Goal: Task Accomplishment & Management: Complete application form

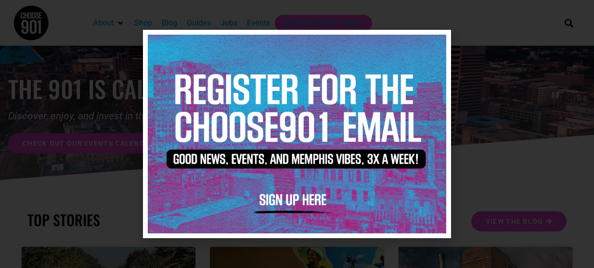
click at [445, 40] on img at bounding box center [297, 134] width 298 height 199
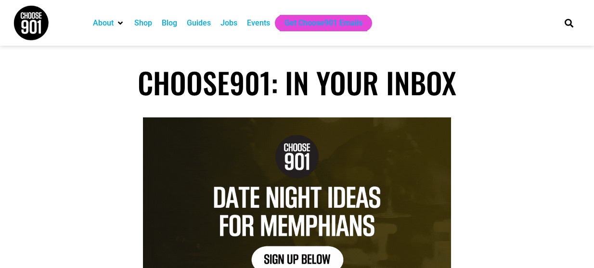
click at [218, 19] on div "Jobs" at bounding box center [229, 23] width 26 height 16
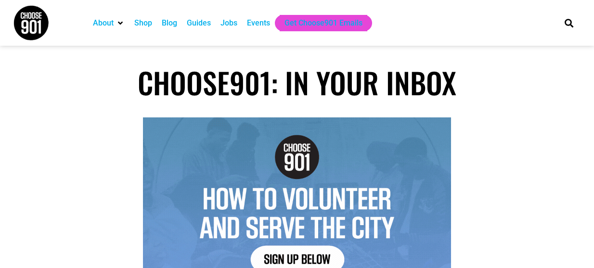
click at [232, 30] on div "Jobs" at bounding box center [229, 23] width 26 height 16
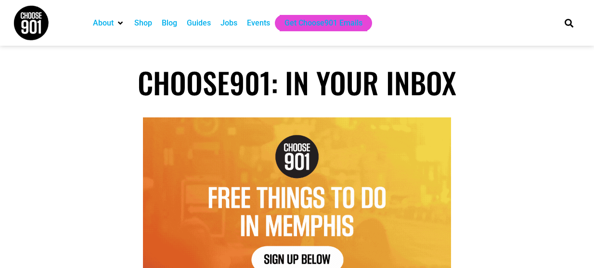
click at [230, 28] on div "Jobs" at bounding box center [228, 23] width 17 height 12
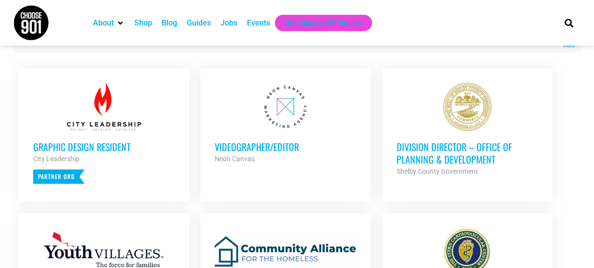
scroll to position [360, 0]
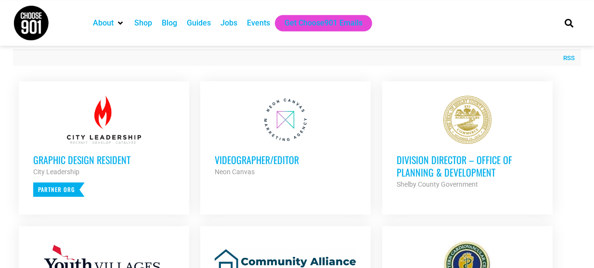
click at [464, 154] on h3 "Division Director – Office of Planning & Development" at bounding box center [466, 165] width 141 height 25
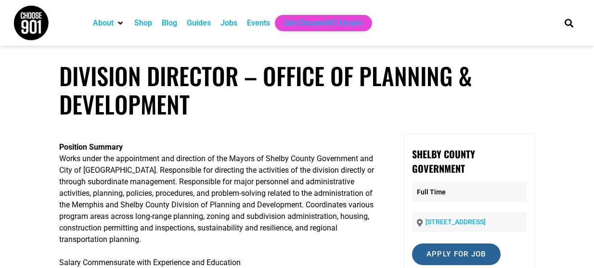
click at [443, 250] on input "Apply for job" at bounding box center [456, 254] width 89 height 22
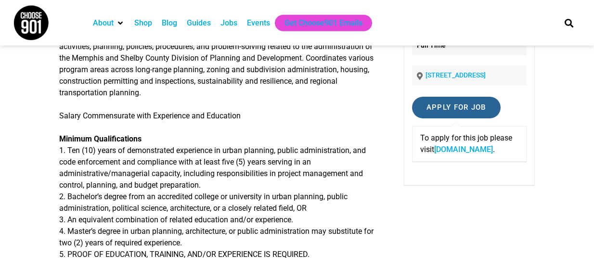
scroll to position [162, 0]
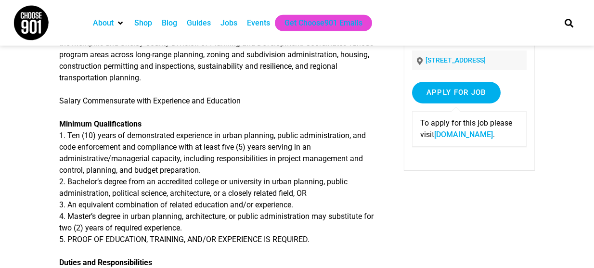
click at [230, 19] on div "Jobs" at bounding box center [228, 23] width 17 height 12
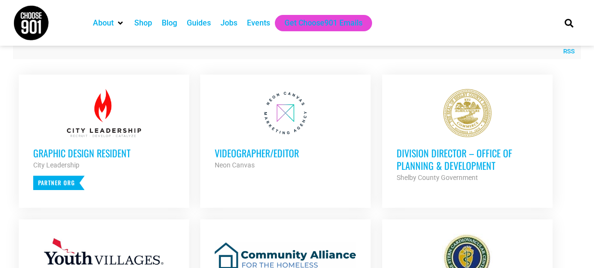
scroll to position [360, 0]
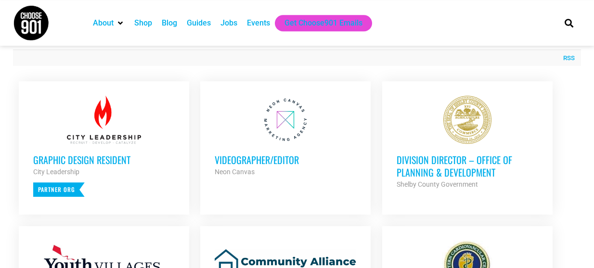
click at [482, 123] on div at bounding box center [466, 120] width 141 height 48
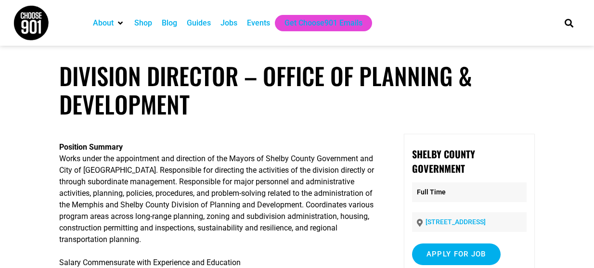
click at [225, 21] on div "Jobs" at bounding box center [228, 23] width 17 height 12
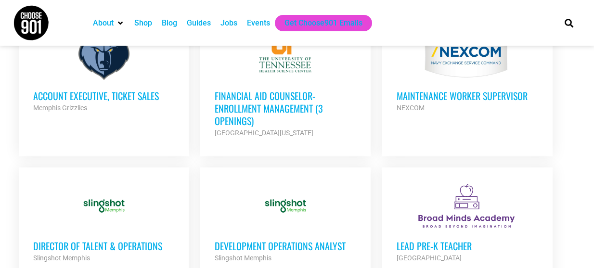
scroll to position [876, 0]
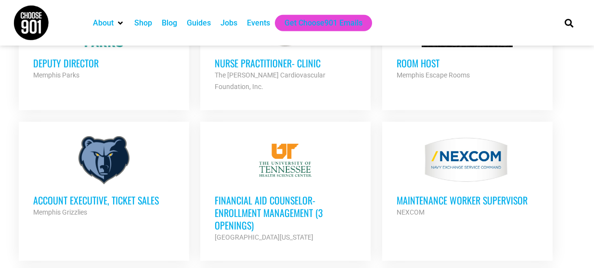
click at [563, 153] on ul "Graphic Design Resident City Leadership Partner Org Part Time Videographer/Edit…" at bounding box center [297, 37] width 568 height 957
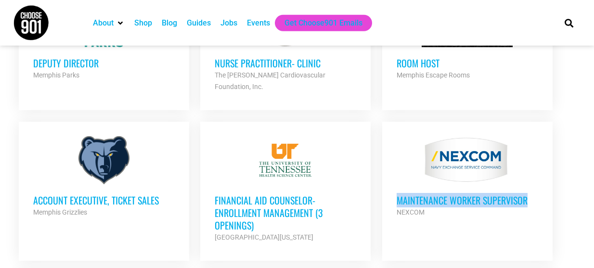
drag, startPoint x: 565, startPoint y: 165, endPoint x: 611, endPoint y: 146, distance: 50.3
click at [593, 146] on html "About Contact Us Donate Shop Blog Guides Jobs Events Get Choose901 Emails Searc…" at bounding box center [297, 1] width 594 height 1754
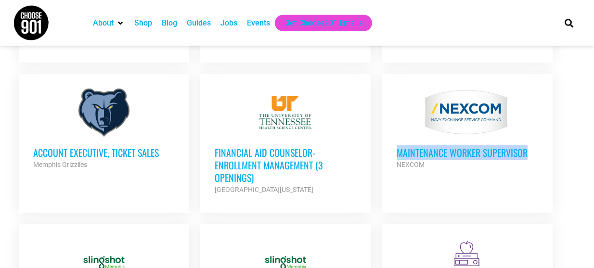
scroll to position [939, 0]
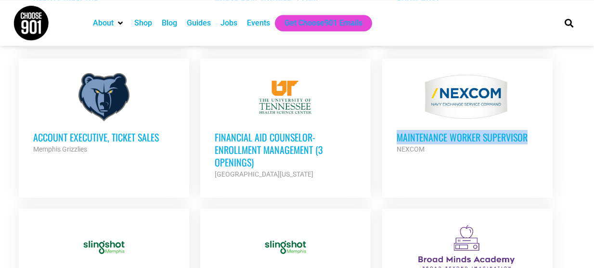
click at [267, 131] on h3 "Financial Aid Counselor-Enrollment Management (3 Openings)" at bounding box center [285, 150] width 141 height 38
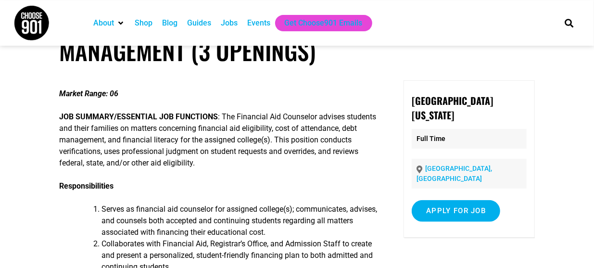
scroll to position [61, 0]
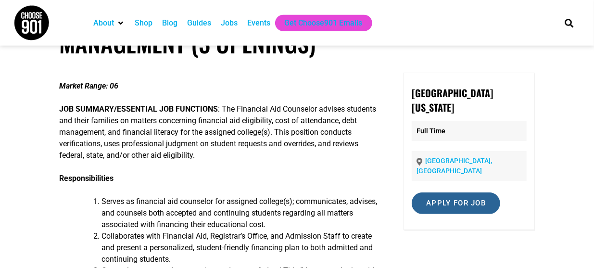
click at [439, 192] on input "Apply for job" at bounding box center [456, 203] width 89 height 22
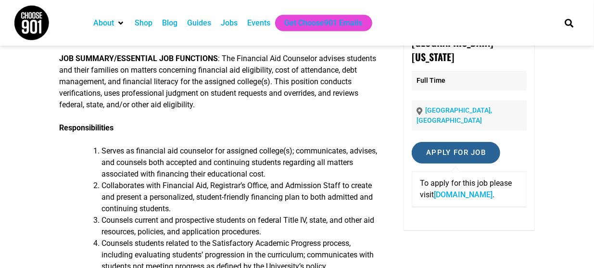
scroll to position [121, 0]
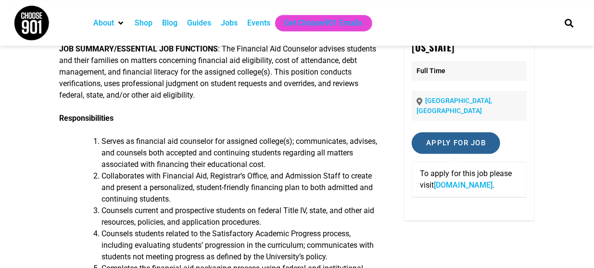
click at [452, 132] on input "Apply for job" at bounding box center [456, 143] width 89 height 22
click at [434, 189] on link "[DOMAIN_NAME]" at bounding box center [463, 184] width 59 height 9
